Goal: Communication & Community: Answer question/provide support

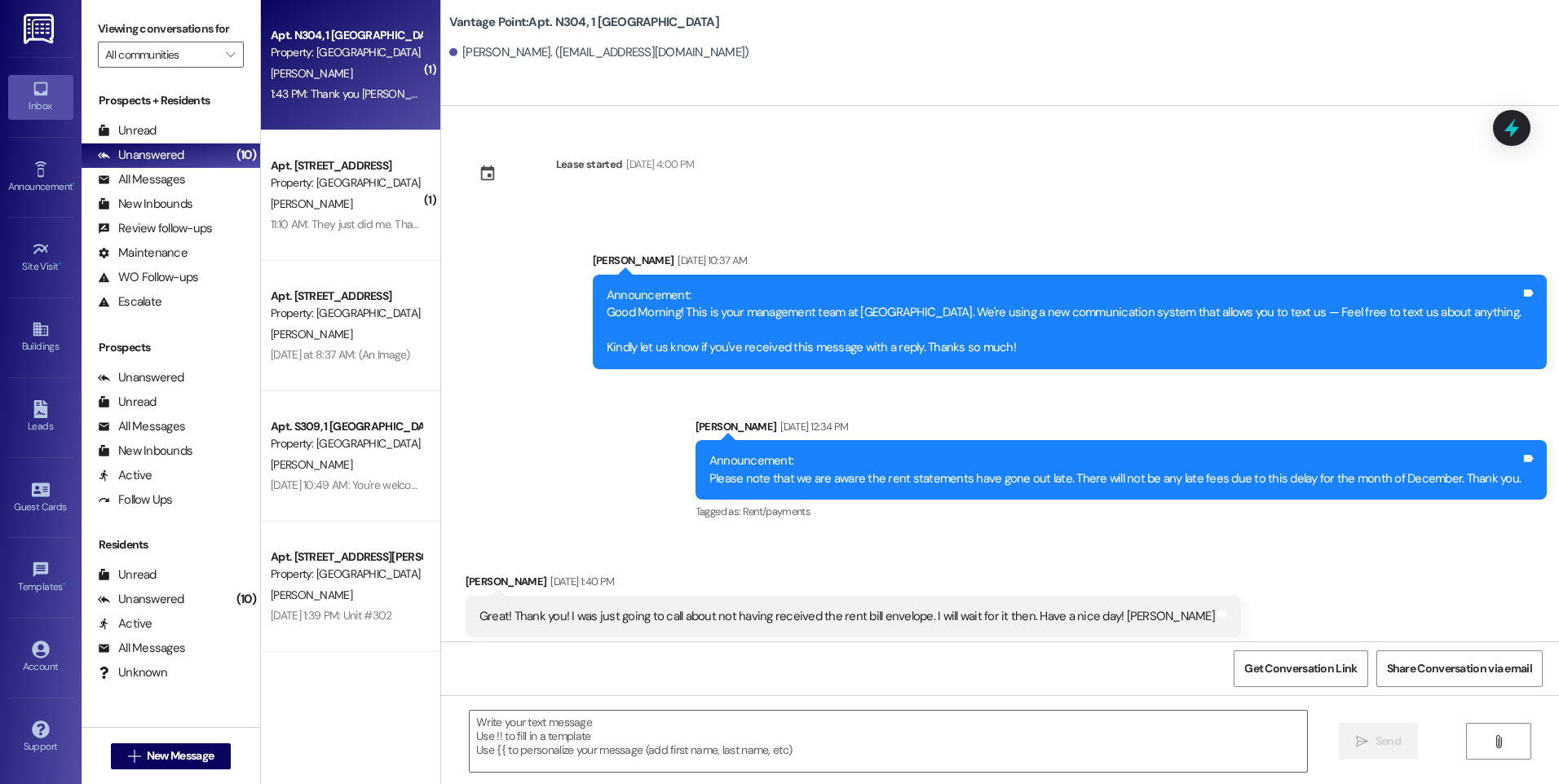
scroll to position [55202, 0]
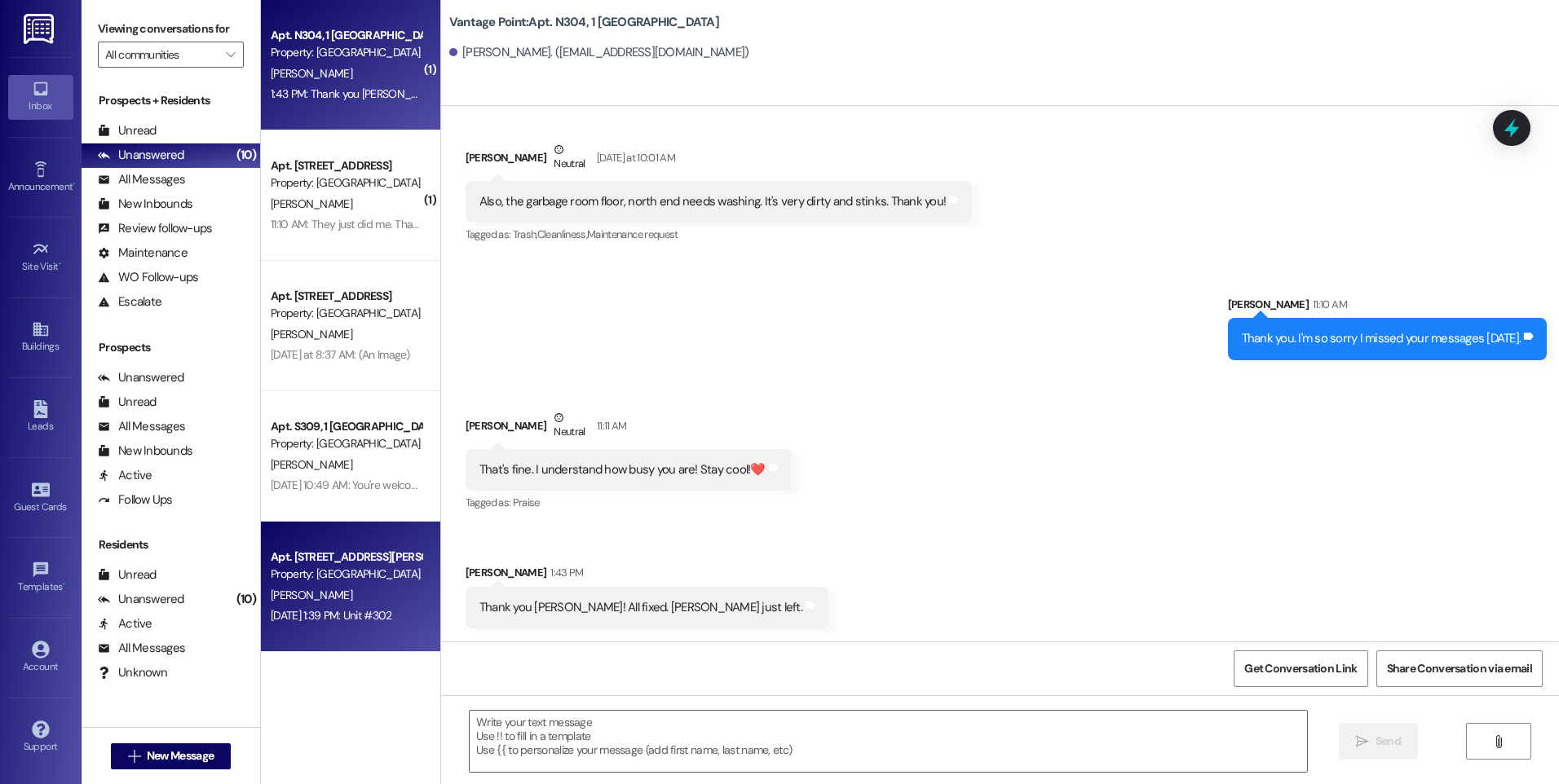
click at [316, 561] on div "Apt. [STREET_ADDRESS][PERSON_NAME]" at bounding box center [346, 557] width 151 height 18
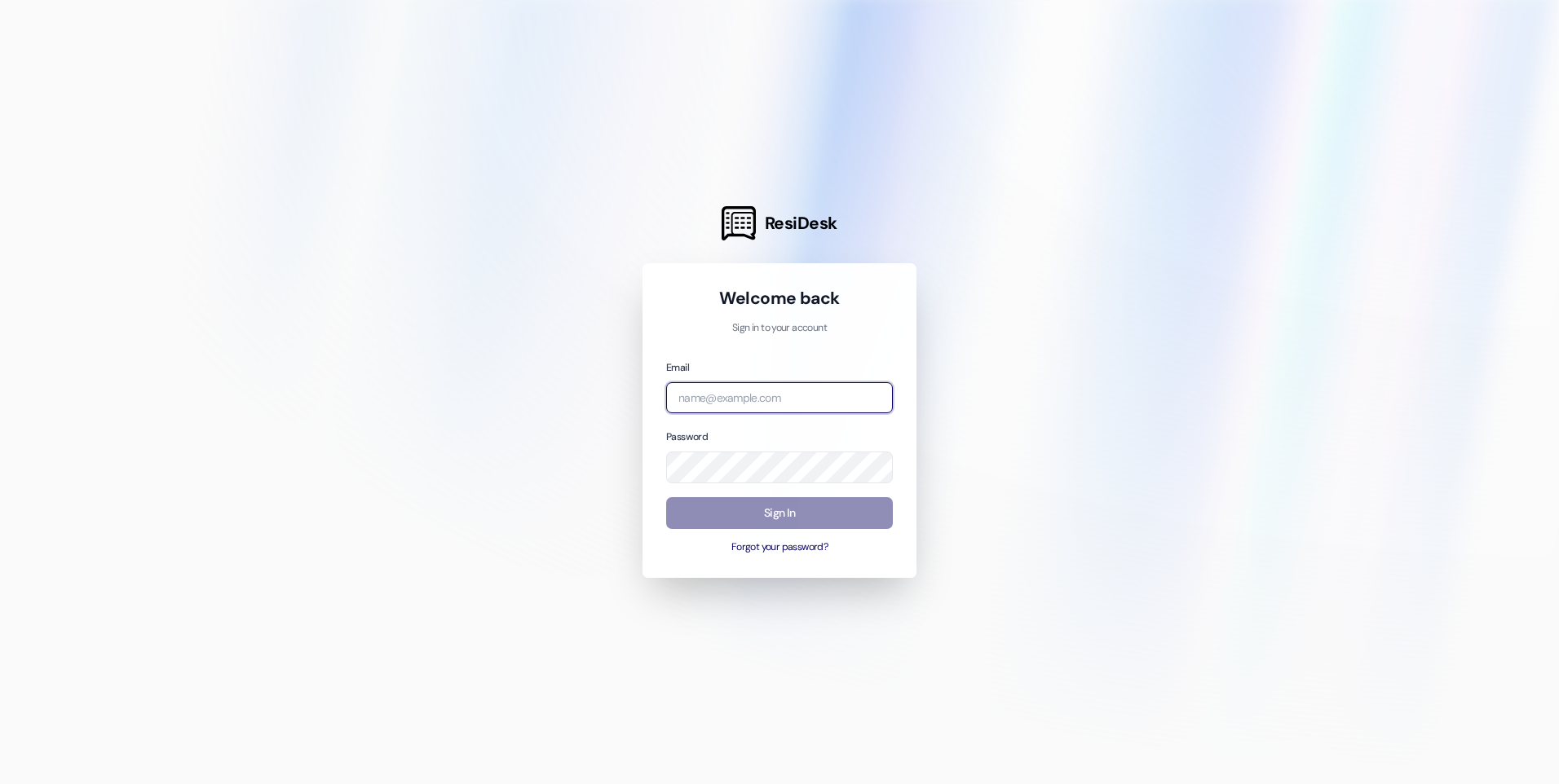
type input "rebeccae@kcha.org"
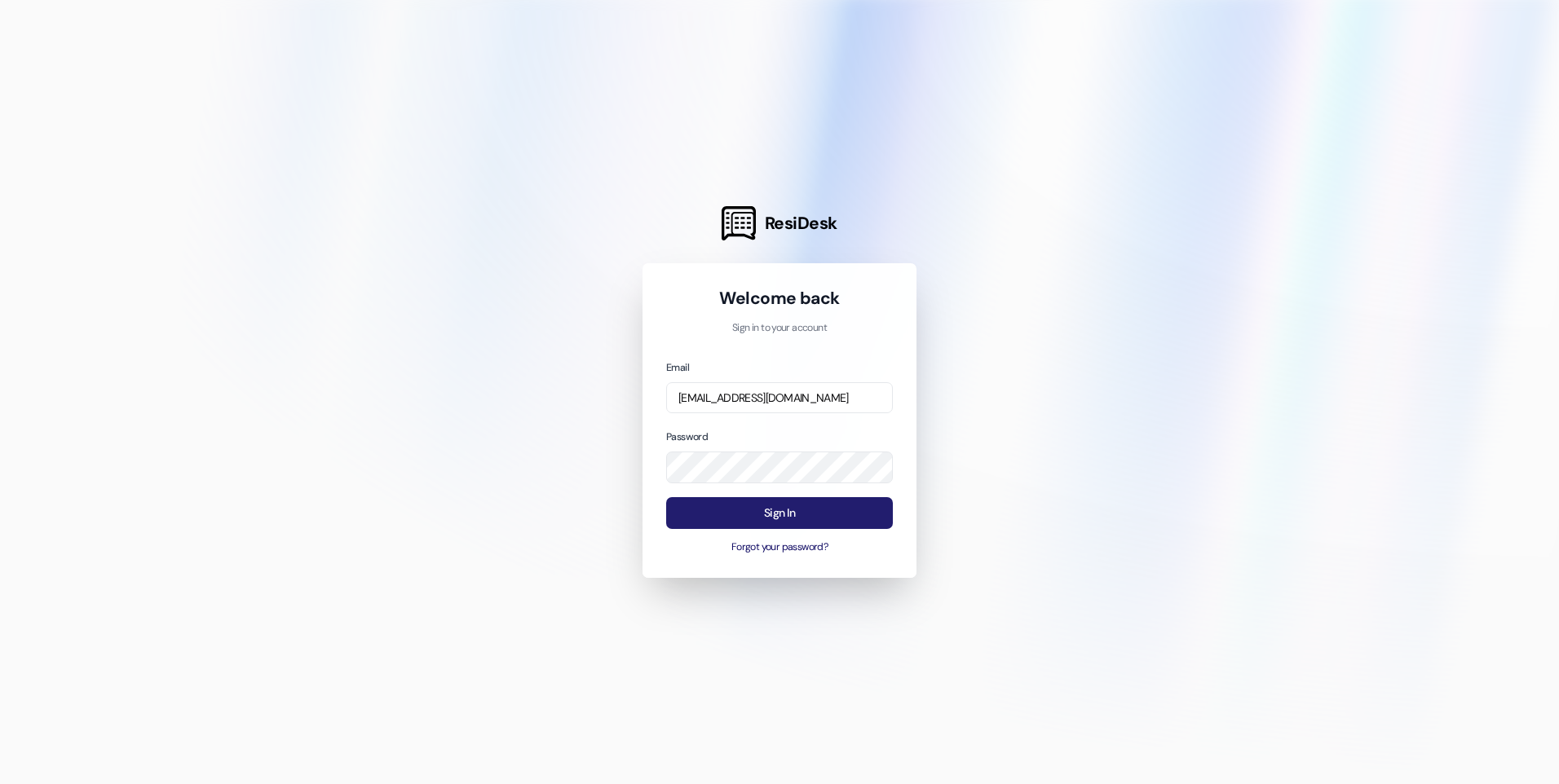
click at [788, 518] on button "Sign In" at bounding box center [779, 513] width 227 height 31
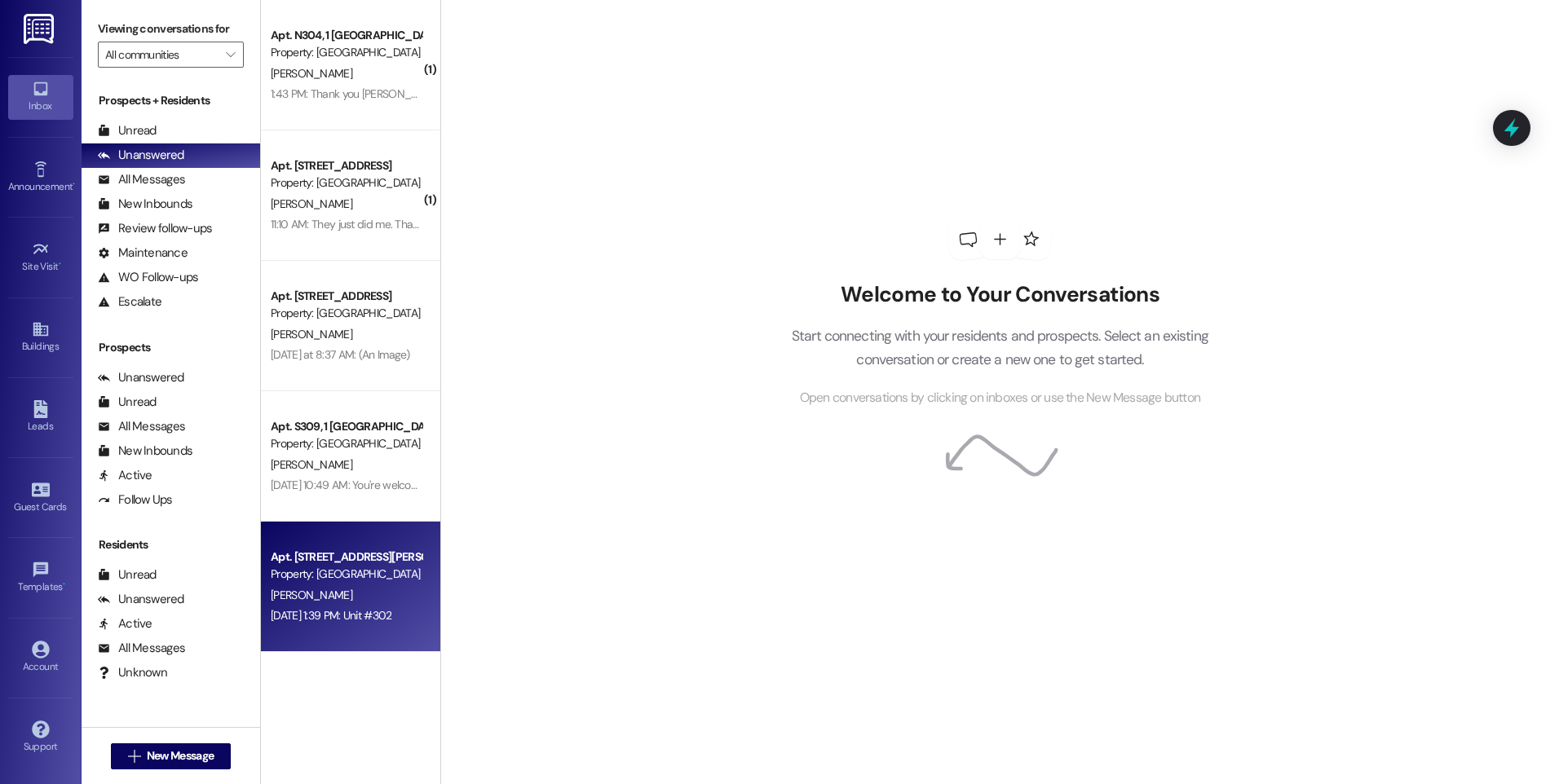
click at [318, 619] on div "Aug 01, 2025 at 1:39 PM: Unit #302 Aug 01, 2025 at 1:39 PM: Unit #302" at bounding box center [331, 616] width 121 height 15
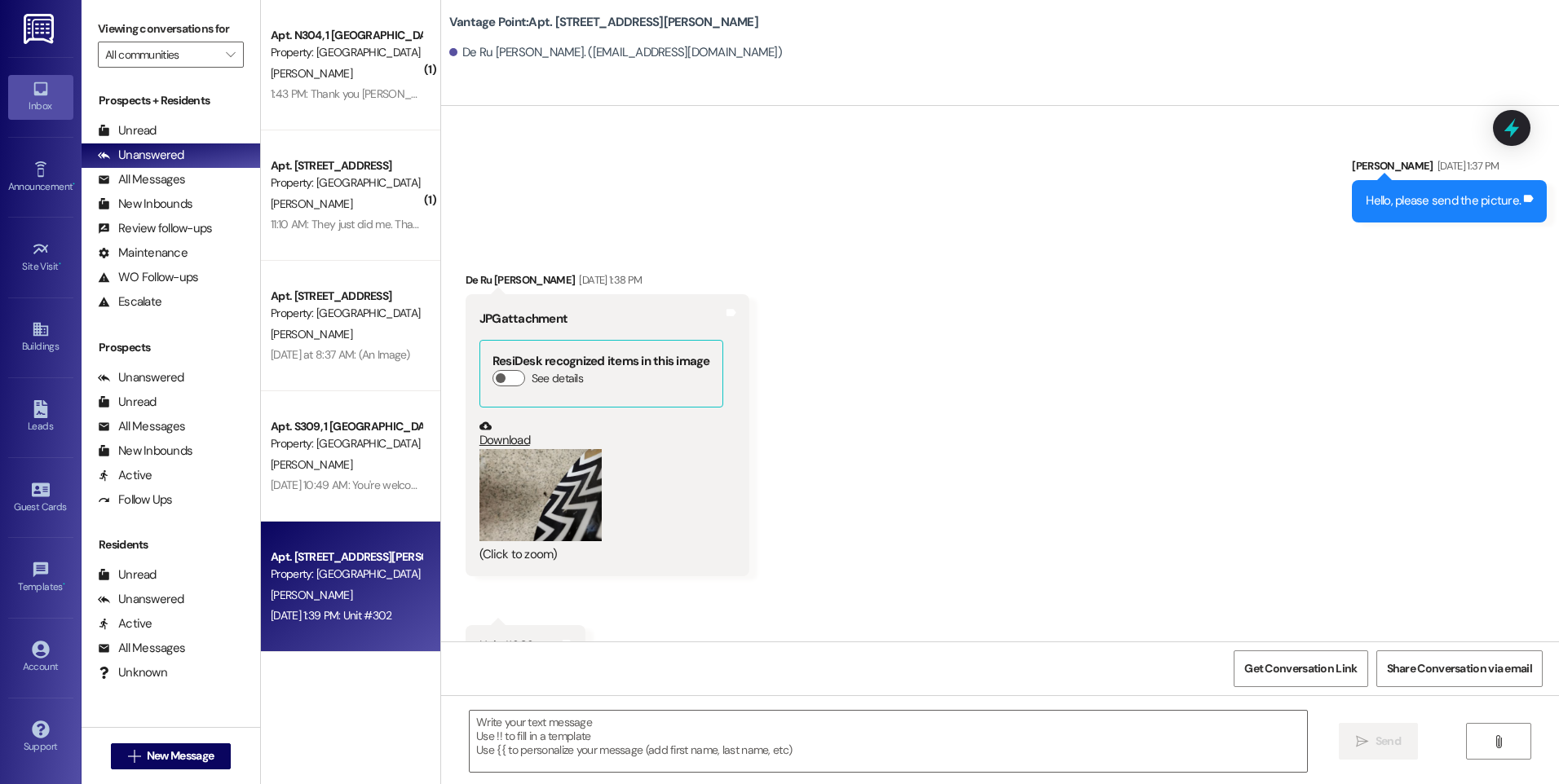
scroll to position [7152, 0]
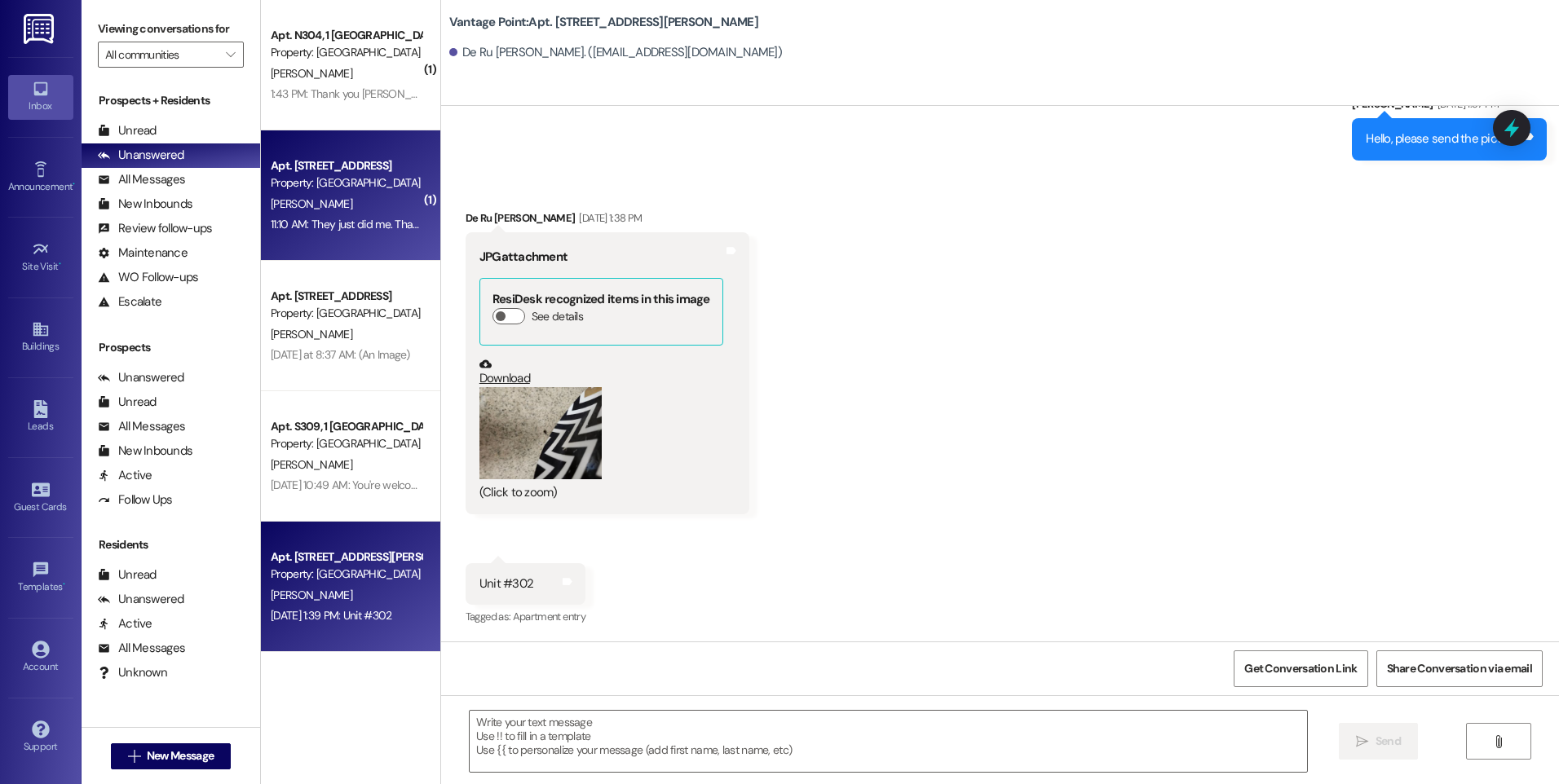
click at [337, 231] on div "11:10 AM: They just did me. Thanks for getting back to me anyway. It went well …" at bounding box center [346, 225] width 154 height 20
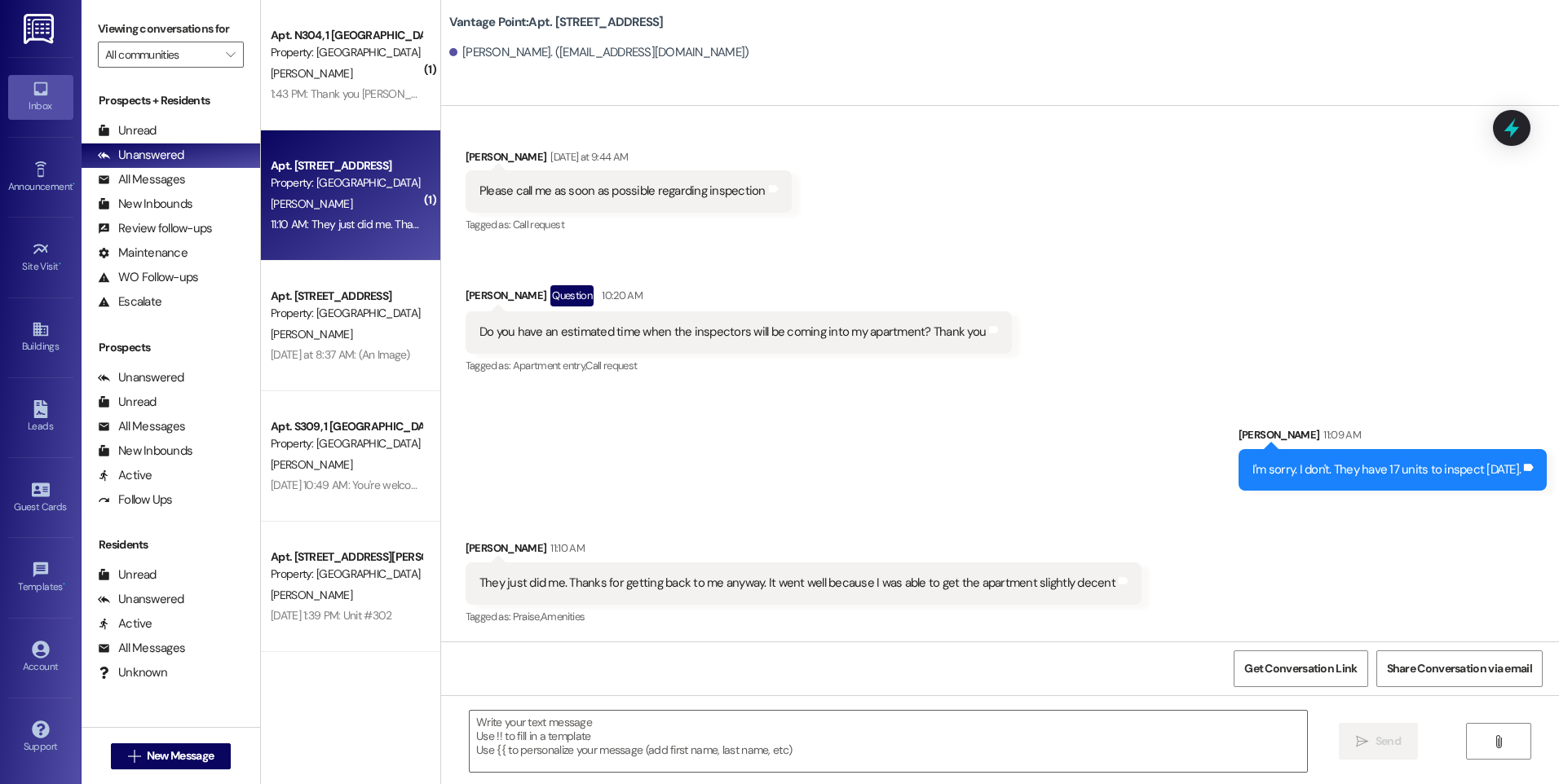
scroll to position [72852, 0]
